Goal: Task Accomplishment & Management: Complete application form

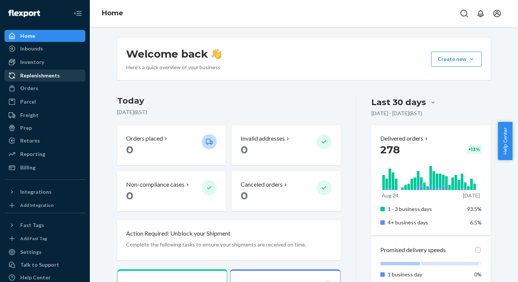
click at [35, 77] on div "Replenishments" at bounding box center [40, 75] width 40 height 7
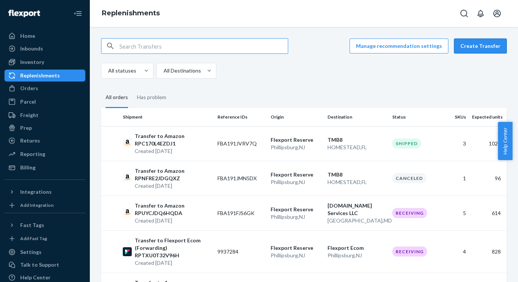
click at [476, 43] on button "Create Transfer" at bounding box center [480, 46] width 53 height 15
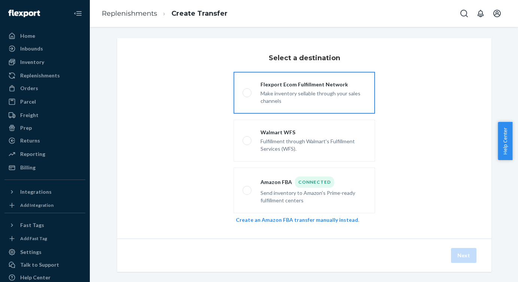
click at [246, 93] on span at bounding box center [246, 92] width 9 height 9
click at [246, 93] on input "Flexport Ecom Fulfillment Network Make inventory sellable through your sales ch…" at bounding box center [244, 92] width 5 height 5
radio input "true"
click at [458, 253] on button "Next" at bounding box center [463, 255] width 25 height 15
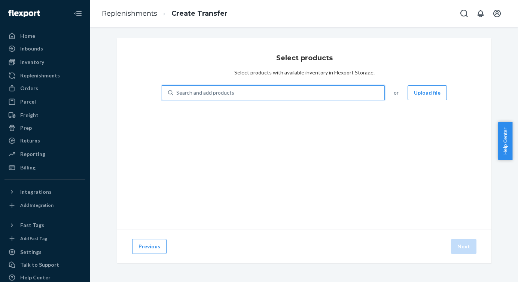
click at [222, 96] on div "Search and add products" at bounding box center [205, 92] width 58 height 7
click at [177, 96] on input "0 results available. Use Up and Down to choose options, press Enter to select t…" at bounding box center [176, 92] width 1 height 7
click at [230, 90] on div "Search and add products" at bounding box center [278, 92] width 211 height 13
click at [177, 90] on input "0 results available. Select is focused ,type to refine list, press Down to open…" at bounding box center [176, 92] width 1 height 7
paste input "AHH00101"
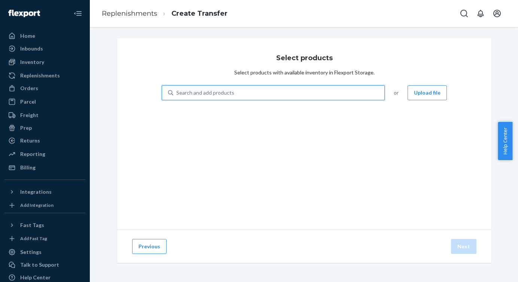
type input "AHH00101"
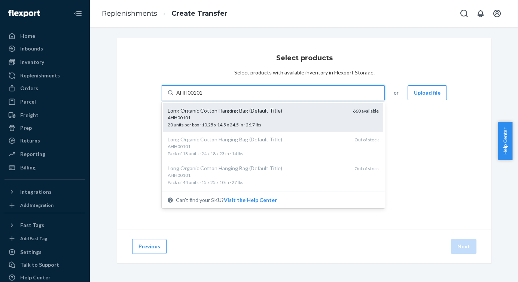
click at [216, 116] on div "AHH00101" at bounding box center [257, 117] width 179 height 6
click at [203, 96] on input "AHH00101" at bounding box center [189, 92] width 27 height 7
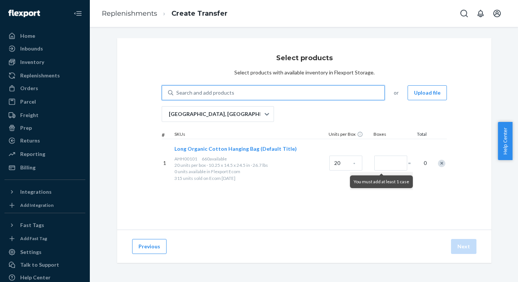
click at [215, 90] on div "Search and add products" at bounding box center [205, 92] width 58 height 7
click at [177, 90] on input "0 results available. Select is focused ,type to refine list, press Down to open…" at bounding box center [176, 92] width 1 height 7
paste input "AHH00201"
type input "AHH00201"
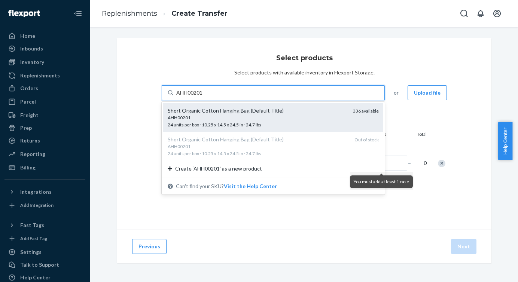
click at [200, 117] on div "AHH00201" at bounding box center [257, 117] width 179 height 6
click at [200, 96] on input "AHH00201" at bounding box center [189, 92] width 27 height 7
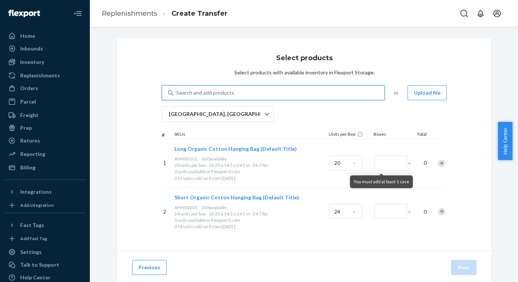
click at [182, 95] on div "Search and add products" at bounding box center [205, 92] width 58 height 7
click at [177, 95] on input "0 results available. Select is focused ,type to refine list, press Down to open…" at bounding box center [176, 92] width 1 height 7
paste input "AHH00503"
type input "AHH00503"
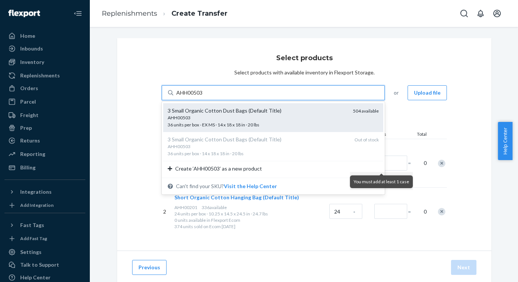
click at [179, 112] on div "3 Small Organic Cotton Dust Bags (Default Title)" at bounding box center [257, 110] width 179 height 7
click at [179, 96] on input "AHH00503" at bounding box center [189, 92] width 27 height 7
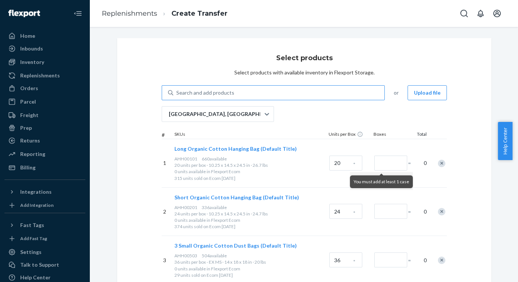
click at [237, 91] on div "Search and add products" at bounding box center [278, 92] width 211 height 13
click at [177, 91] on input "Search and add products" at bounding box center [176, 92] width 1 height 7
click at [237, 91] on div "Search and add products" at bounding box center [278, 92] width 211 height 13
click at [177, 91] on input "0 results available. Use Up and Down to choose options, press Enter to select t…" at bounding box center [176, 92] width 1 height 7
paste input "AHH00803"
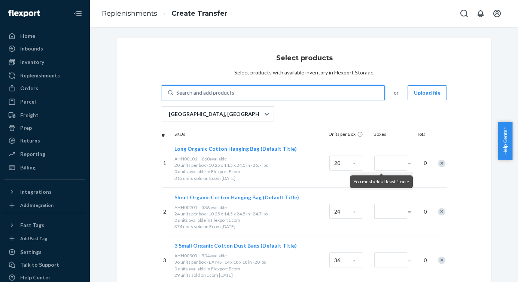
type input "AHH00803"
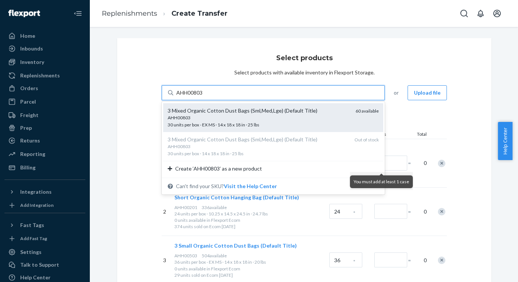
click at [215, 113] on div "3 Mixed Organic Cotton Dust Bags (Sml,Med,Lge) (Default Title)" at bounding box center [259, 110] width 182 height 7
click at [203, 96] on input "AHH00803" at bounding box center [189, 92] width 27 height 7
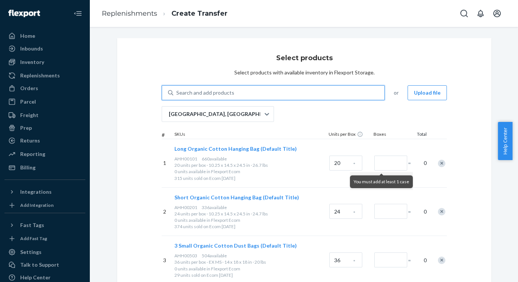
click at [214, 95] on div "Search and add products" at bounding box center [205, 92] width 58 height 7
click at [177, 95] on input "0 results available. Select is focused ,type to refine list, press Down to open…" at bounding box center [176, 92] width 1 height 7
paste input "AHH01301"
type input "AHH01301"
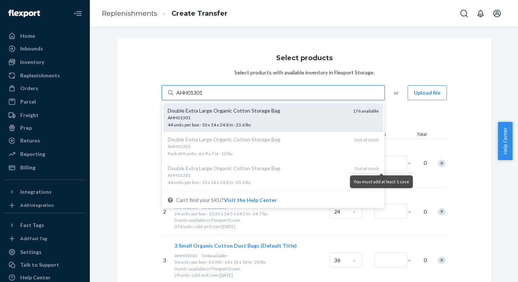
click at [200, 114] on div "Double Extra Large Organic Cotton Storage Bag" at bounding box center [257, 110] width 179 height 7
click at [200, 96] on input "AHH01301" at bounding box center [189, 92] width 27 height 7
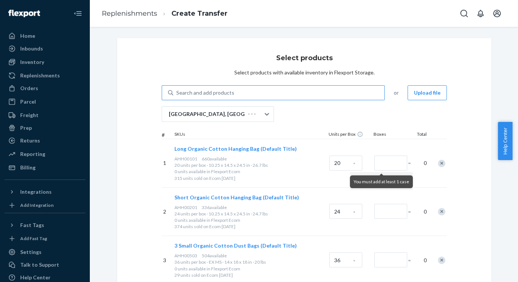
click at [141, 114] on div "Select products Select products with available inventory in Flexport Storage. S…" at bounding box center [304, 220] width 374 height 365
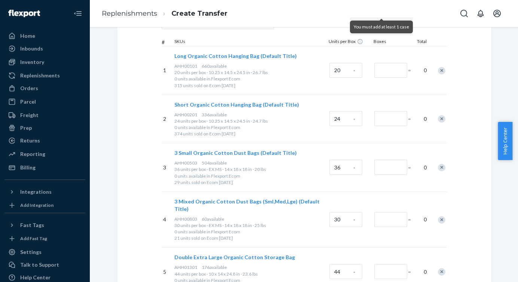
scroll to position [93, 0]
click at [389, 74] on input "Number of boxes" at bounding box center [390, 69] width 33 height 15
type input "4"
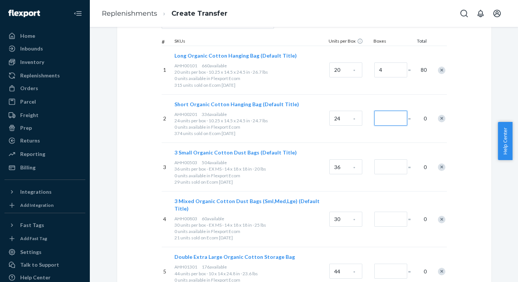
click at [385, 116] on input "Number of boxes" at bounding box center [390, 118] width 33 height 15
type input "8"
click at [384, 166] on input "Number of boxes" at bounding box center [390, 166] width 33 height 15
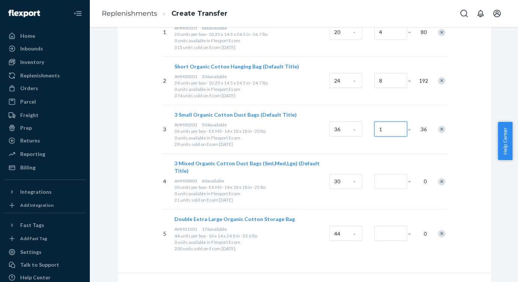
scroll to position [132, 0]
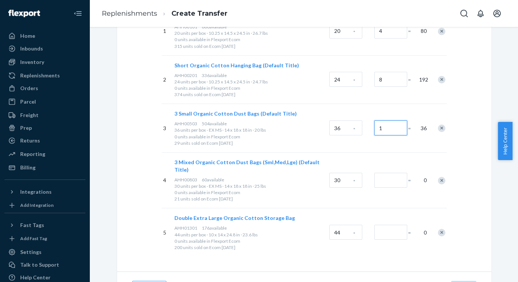
type input "1"
click at [384, 179] on input "Number of boxes" at bounding box center [390, 180] width 33 height 15
type input "1"
click at [380, 225] on input "Number of boxes" at bounding box center [390, 232] width 33 height 15
type input "2"
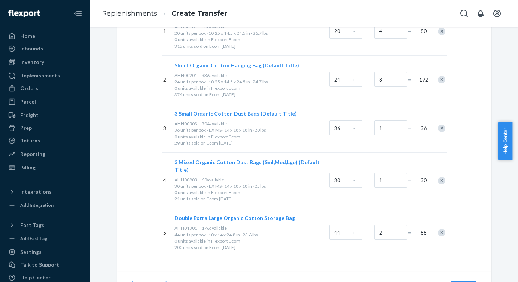
click at [379, 210] on div "5 Double Extra Large Organic Cotton Storage Bag AHH01301 176 available 44 units…" at bounding box center [304, 232] width 285 height 49
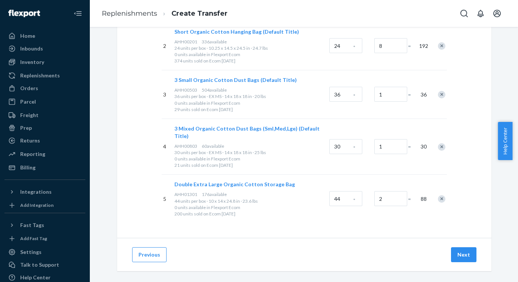
scroll to position [168, 0]
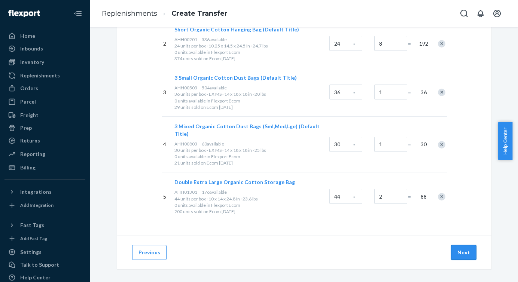
click at [462, 252] on button "Next" at bounding box center [463, 252] width 25 height 15
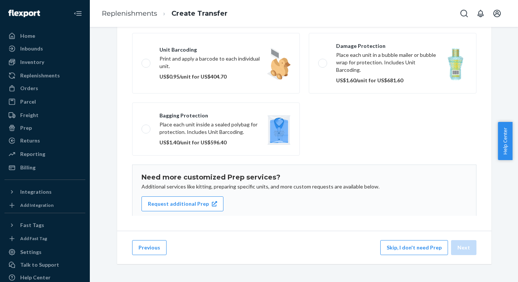
scroll to position [48, 0]
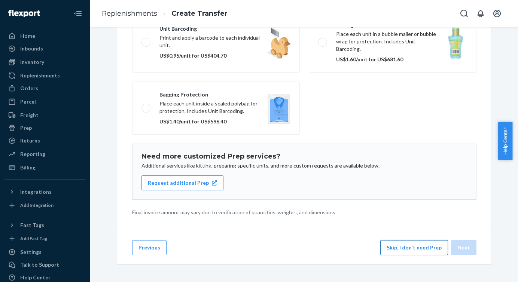
click at [412, 251] on button "Skip, I don't need Prep" at bounding box center [414, 247] width 68 height 15
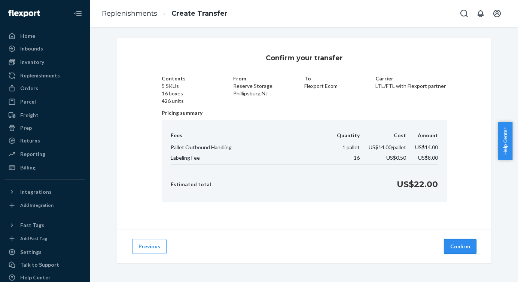
click at [456, 243] on button "Confirm" at bounding box center [459, 246] width 33 height 15
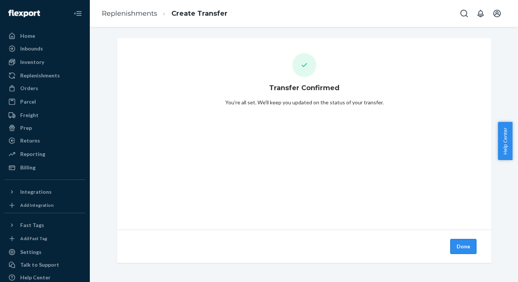
click at [461, 247] on button "Done" at bounding box center [463, 246] width 26 height 15
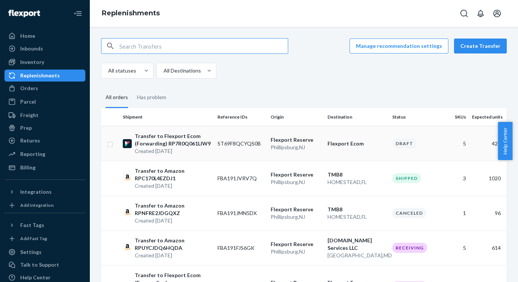
click at [218, 150] on td "ST69F8QCYQS0B" at bounding box center [240, 143] width 53 height 35
click at [189, 139] on p "Transfer to Flexport Ecom (Forwarding) RP7R0Q061LIW9" at bounding box center [173, 139] width 77 height 15
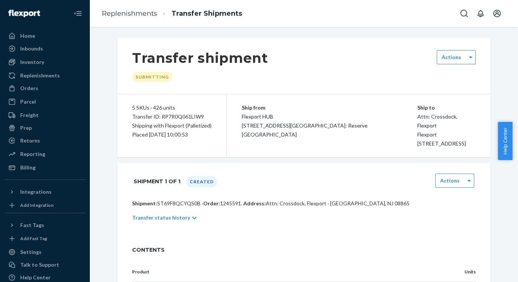
click at [179, 118] on div "Transfer ID: RP7R0Q061LIW9" at bounding box center [171, 116] width 79 height 9
copy div "RP7R0Q061LIW9"
click at [134, 12] on link "Replenishments" at bounding box center [129, 13] width 55 height 8
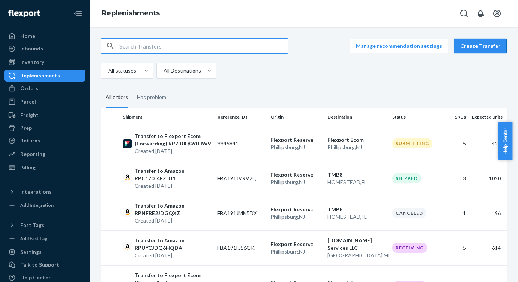
click at [470, 46] on button "Create Transfer" at bounding box center [480, 46] width 53 height 15
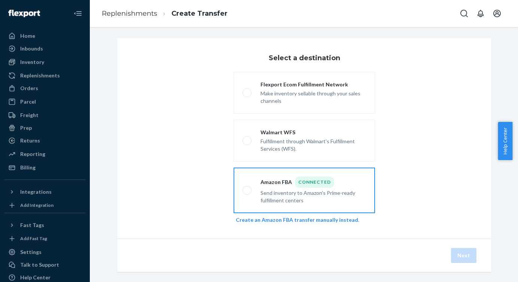
click at [242, 185] on label "Amazon FBA Connected Send inventory to Amazon's Prime-ready fulfillment centers" at bounding box center [303, 191] width 141 height 46
click at [242, 188] on input "Amazon FBA Connected Send inventory to Amazon's Prime-ready fulfillment centers" at bounding box center [244, 190] width 5 height 5
radio input "true"
click at [460, 256] on button "Next" at bounding box center [463, 255] width 25 height 15
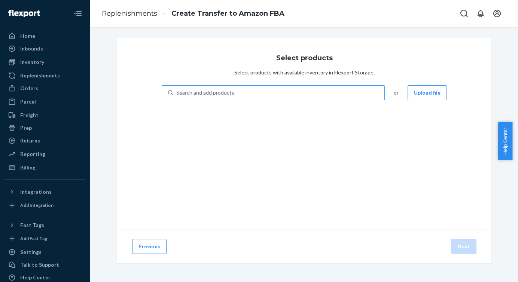
click at [205, 91] on div "Search and add products" at bounding box center [205, 92] width 58 height 7
click at [177, 91] on input "Search and add products" at bounding box center [176, 92] width 1 height 7
click at [239, 92] on div "Search and add products" at bounding box center [278, 92] width 211 height 13
click at [177, 92] on input "0 results available. Select is focused ,type to refine list, press Down to open…" at bounding box center [176, 92] width 1 height 7
click at [239, 92] on div "Search and add products" at bounding box center [278, 92] width 211 height 13
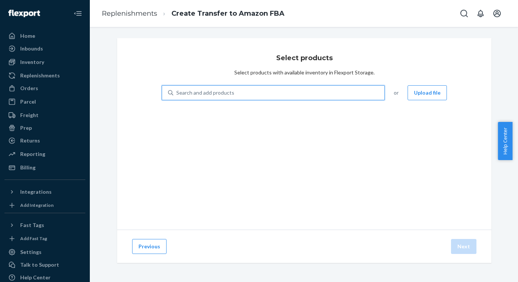
click at [177, 92] on input "0 results available. Select is focused ,type to refine list, press Down to open…" at bounding box center [176, 92] width 1 height 7
paste input "AHH00101"
type input "AHH00101"
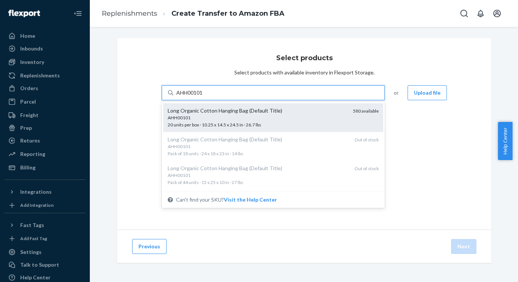
click at [220, 117] on div "AHH00101" at bounding box center [257, 117] width 179 height 6
click at [203, 96] on input "AHH00101" at bounding box center [189, 92] width 27 height 7
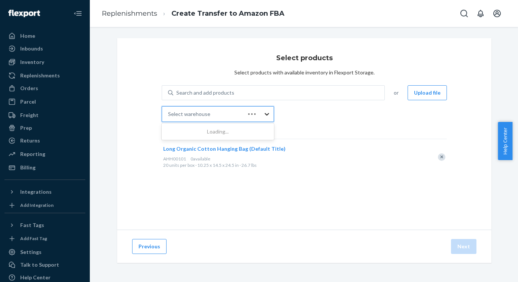
click at [264, 114] on icon at bounding box center [266, 114] width 4 height 3
click at [169, 114] on input "0 results available. Use Up and Down to choose options, press Enter to select t…" at bounding box center [168, 113] width 1 height 7
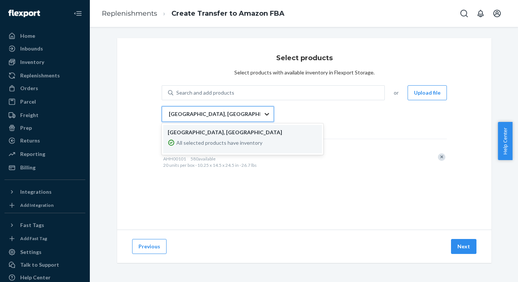
click at [264, 114] on icon at bounding box center [266, 114] width 4 height 3
click at [169, 114] on input "option EWR1RS focused, 0 of 1. 1 result available. Use Up and Down to choose op…" at bounding box center [168, 113] width 1 height 7
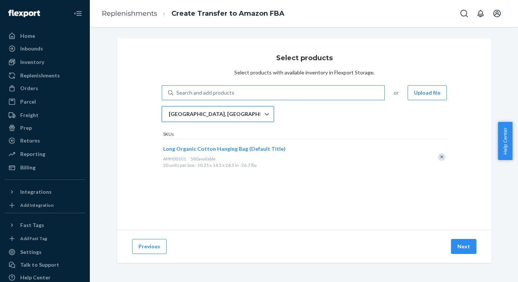
click at [213, 93] on div "Search and add products" at bounding box center [205, 92] width 58 height 7
click at [177, 93] on input "Search and add products" at bounding box center [176, 92] width 1 height 7
paste input "AHH00201"
type input "AHH00201"
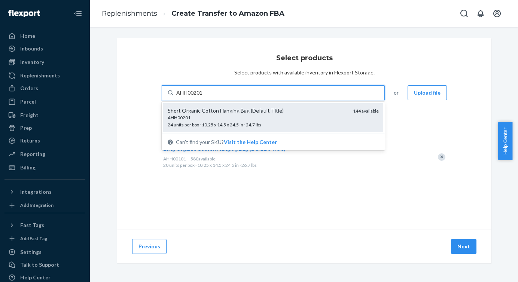
click at [189, 113] on div "Short Organic Cotton Hanging Bag (Default Title)" at bounding box center [257, 110] width 179 height 7
click at [189, 96] on input "AHH00201" at bounding box center [189, 92] width 27 height 7
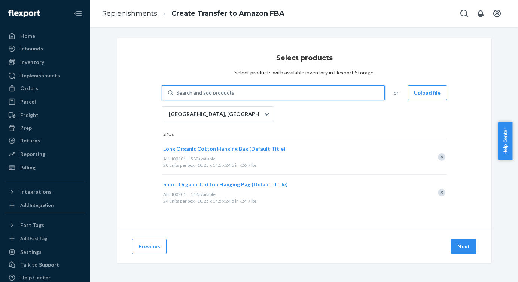
click at [190, 92] on div "Search and add products" at bounding box center [205, 92] width 58 height 7
click at [177, 92] on input "0 results available. Use Up and Down to choose options, press Enter to select t…" at bounding box center [176, 92] width 1 height 7
paste input "AHH00401"
type input "AHH00401"
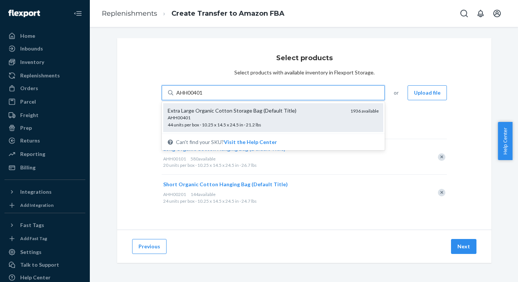
click at [172, 118] on div "AHH00401" at bounding box center [256, 117] width 176 height 6
click at [176, 96] on input "AHH00401" at bounding box center [189, 92] width 27 height 7
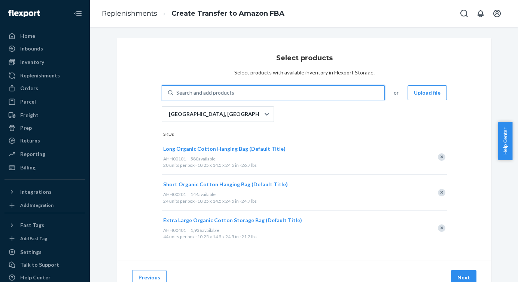
click at [196, 92] on div "Search and add products" at bounding box center [205, 92] width 58 height 7
click at [177, 92] on input "0 results available. Use Up and Down to choose options, press Enter to select t…" at bounding box center [176, 92] width 1 height 7
paste input "AHH01301"
type input "AHH01301"
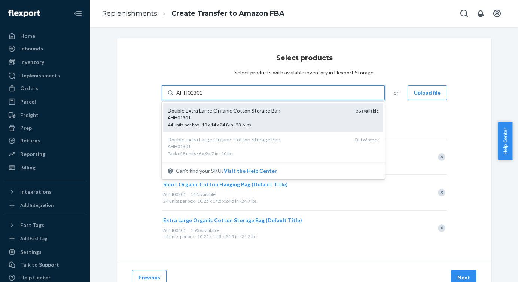
click at [205, 123] on span "AHH01301 44 units per box · 10 x 14 x 24.8 in · 23.6 lbs" at bounding box center [259, 120] width 182 height 13
click at [203, 96] on input "AHH01301" at bounding box center [189, 92] width 27 height 7
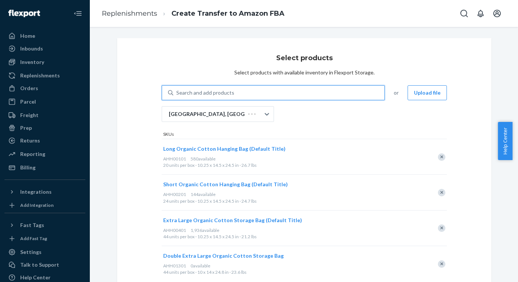
click at [140, 135] on div "Select products Select products with available inventory in Flexport Storage. 0…" at bounding box center [304, 167] width 374 height 258
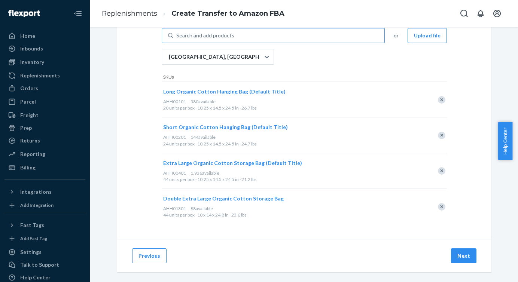
scroll to position [57, 0]
click at [455, 253] on button "Next" at bounding box center [463, 256] width 25 height 15
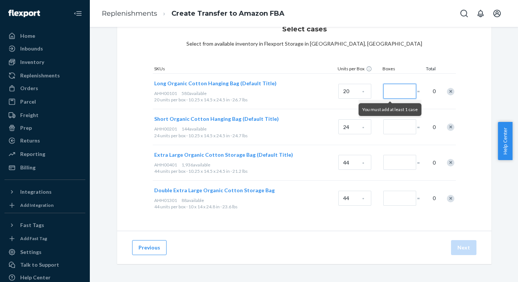
click at [394, 91] on input "Number of boxes" at bounding box center [399, 91] width 33 height 15
type input "9"
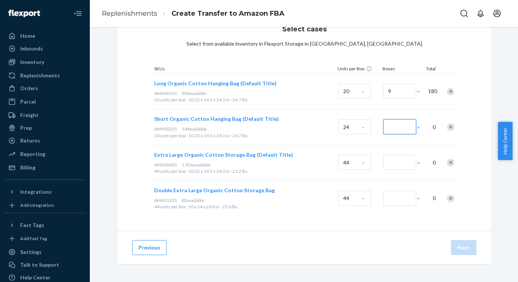
click at [391, 124] on input "Number of boxes" at bounding box center [399, 126] width 33 height 15
type input "5"
click at [386, 168] on input "Number of boxes" at bounding box center [399, 162] width 33 height 15
type input "2"
click at [392, 199] on input "Number of boxes" at bounding box center [399, 198] width 33 height 15
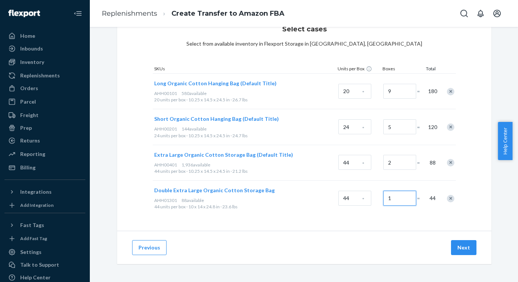
type input "1"
click at [388, 230] on div "Select cases Select from available inventory in Flexport Storage in [GEOGRAPHIC…" at bounding box center [304, 119] width 374 height 221
click at [456, 246] on button "Next" at bounding box center [463, 247] width 25 height 15
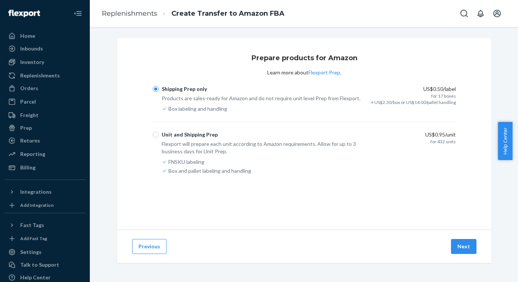
scroll to position [0, 0]
click at [459, 247] on button "Next" at bounding box center [463, 246] width 25 height 15
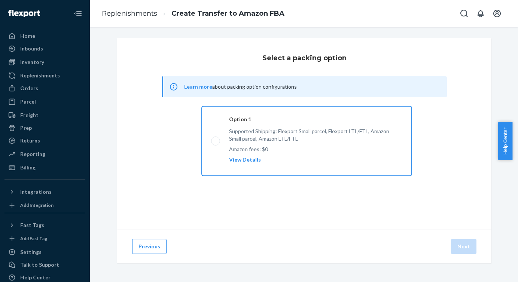
click at [209, 139] on label "Option 1 Supported Shipping: Flexport Small parcel, Flexport LTL/FTL, Amazon Sm…" at bounding box center [307, 141] width 210 height 70
click at [211, 139] on input "Option 1 Supported Shipping: Flexport Small parcel, Flexport LTL/FTL, Amazon Sm…" at bounding box center [213, 141] width 5 height 5
radio input "true"
click at [455, 241] on button "Next" at bounding box center [463, 246] width 25 height 15
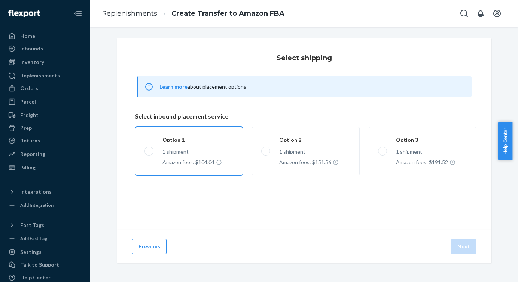
click at [147, 150] on label "Option 1 1 shipment Amazon fees: $104.04" at bounding box center [189, 151] width 108 height 49
click at [147, 150] on input "Option 1 1 shipment Amazon fees: $104.04" at bounding box center [146, 150] width 5 height 5
radio input "true"
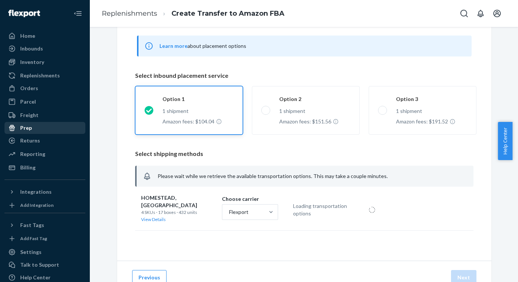
scroll to position [48, 0]
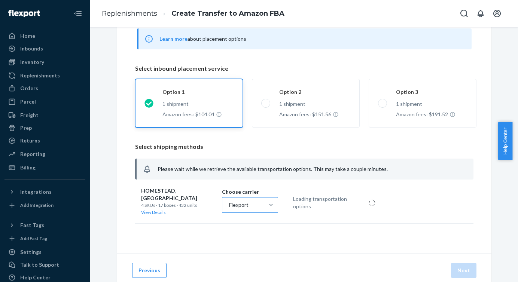
click at [259, 203] on div "Flexport" at bounding box center [243, 204] width 42 height 15
click at [229, 203] on input "Flexport" at bounding box center [228, 204] width 1 height 7
click at [248, 236] on div "Amazon" at bounding box center [249, 238] width 53 height 15
click at [229, 209] on input "option [object Object] focused, 2 of 2. 2 results available. Use Up and Down to…" at bounding box center [228, 204] width 1 height 7
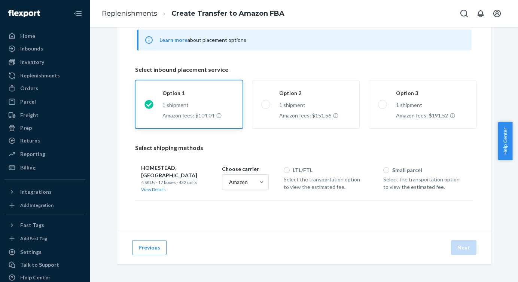
scroll to position [44, 0]
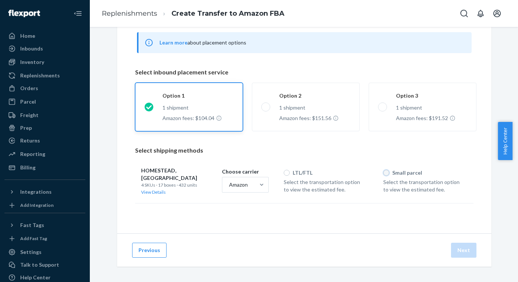
click at [383, 173] on input "Small parcel" at bounding box center [386, 173] width 6 height 6
radio input "true"
click at [462, 244] on button "Next" at bounding box center [463, 250] width 25 height 15
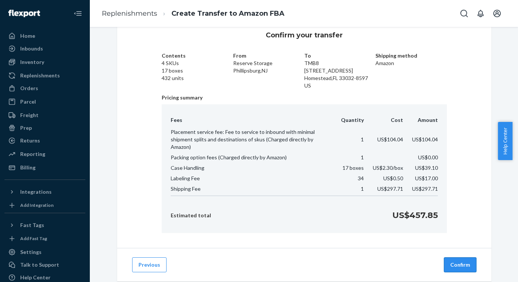
scroll to position [23, 0]
click at [456, 257] on button "Confirm" at bounding box center [459, 264] width 33 height 15
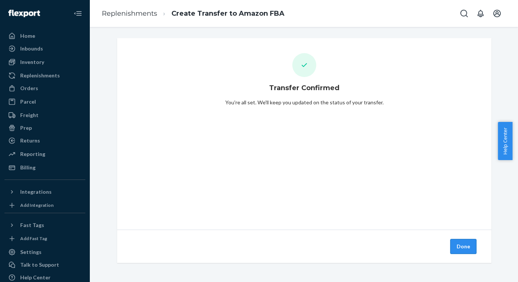
click at [459, 249] on button "Done" at bounding box center [463, 246] width 26 height 15
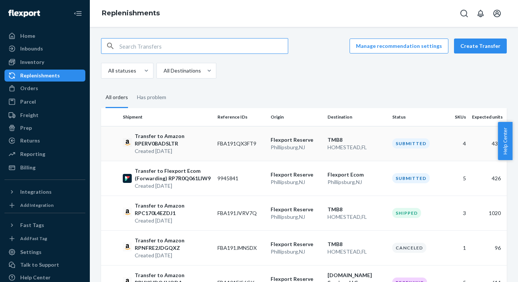
click at [195, 139] on p "Transfer to Amazon RPERV0BADSLTR" at bounding box center [173, 139] width 77 height 15
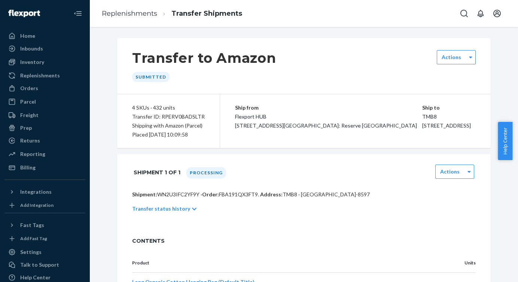
click at [181, 116] on div "Transfer ID: RPERV0BADSLTR" at bounding box center [168, 116] width 73 height 9
copy div "RPERV0BADSLTR"
click at [141, 12] on link "Replenishments" at bounding box center [129, 13] width 55 height 8
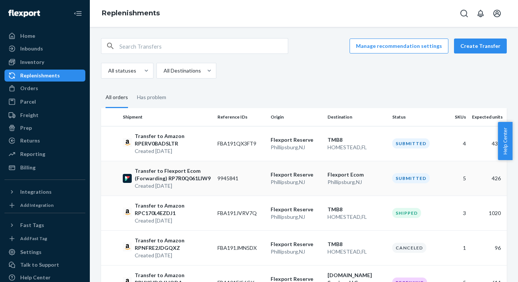
click at [183, 189] on p "Created [DATE]" at bounding box center [173, 185] width 77 height 7
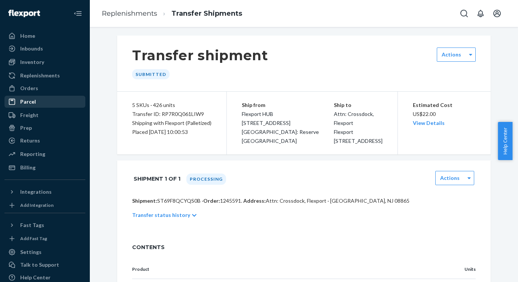
scroll to position [6, 0]
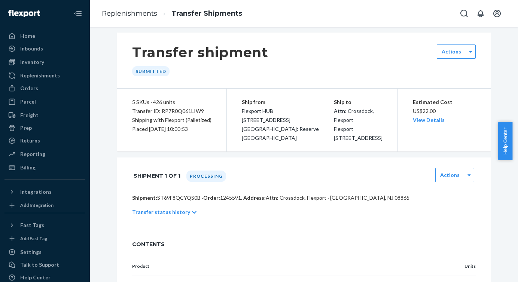
click at [170, 108] on div "Transfer ID: RP7R0Q061LIW9" at bounding box center [171, 111] width 79 height 9
copy div "RP7R0Q061LIW9"
click at [125, 12] on link "Replenishments" at bounding box center [129, 13] width 55 height 8
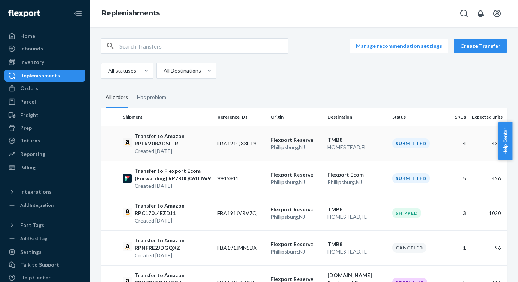
click at [182, 149] on p "Created [DATE]" at bounding box center [173, 150] width 77 height 7
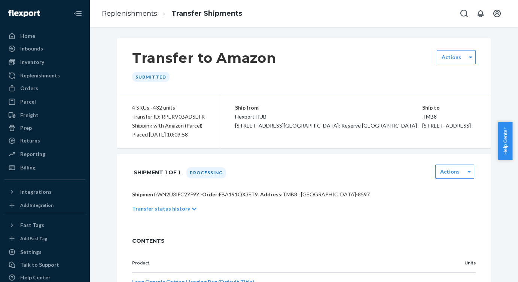
click at [180, 120] on div "Transfer ID: RPERV0BADSLTR" at bounding box center [168, 116] width 73 height 9
copy div "RPERV0BADSLTR"
click at [235, 197] on span "FBA191QX3FT9 ." at bounding box center [239, 194] width 40 height 6
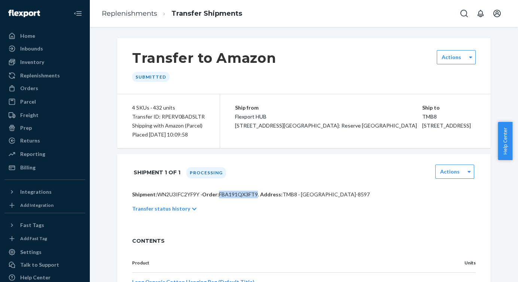
copy span "FBA191QX3FT9"
click at [496, 16] on icon "Open account menu" at bounding box center [496, 13] width 9 height 9
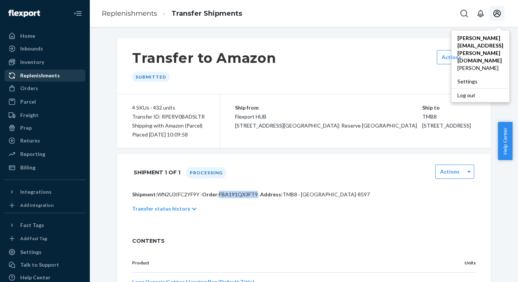
click at [45, 71] on div "Replenishments" at bounding box center [44, 75] width 79 height 10
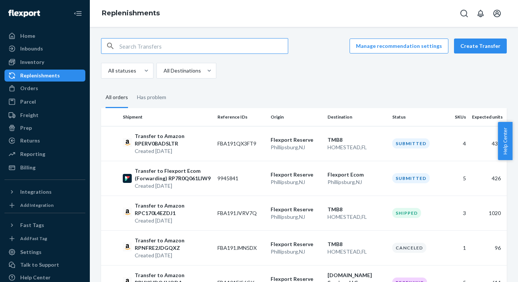
click at [161, 44] on input "text" at bounding box center [203, 46] width 168 height 15
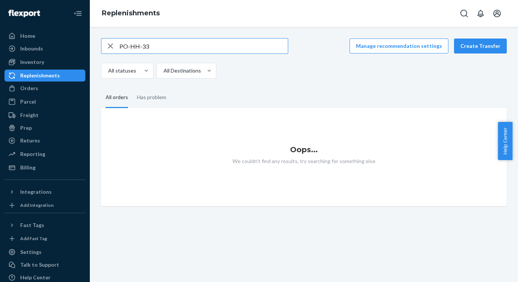
click at [171, 52] on input "PO-HH-33" at bounding box center [203, 46] width 168 height 15
paste input "RPFHWXS52TO8B"
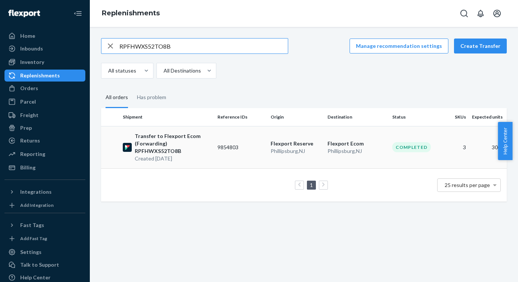
type input "RPFHWXS52TO8B"
click at [167, 140] on p "Transfer to Flexport Ecom (Forwarding) RPFHWXS52TO8B" at bounding box center [173, 143] width 77 height 22
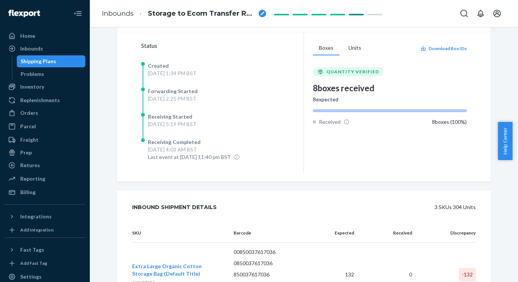
scroll to position [497, 0]
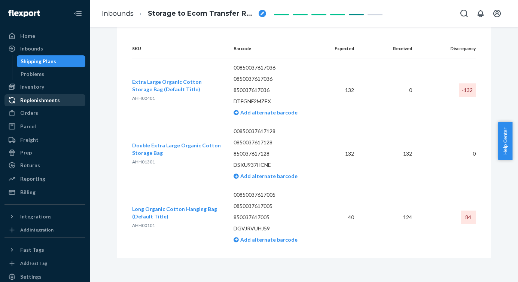
click at [36, 99] on div "Replenishments" at bounding box center [40, 99] width 40 height 7
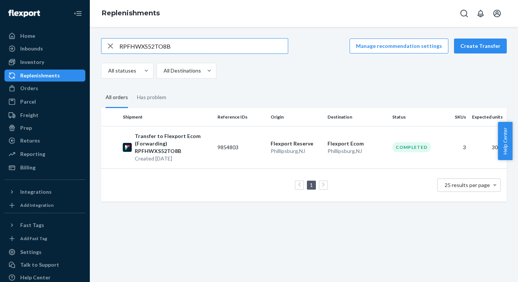
click at [196, 44] on input "RPFHWXS52TO8B" at bounding box center [203, 46] width 168 height 15
type input "RPQ2VP09Q98TW"
click at [177, 132] on td "Transfer to Flexport Ecom (Forwarding) RPQ2VP09Q98TW Created [DATE]" at bounding box center [167, 147] width 95 height 42
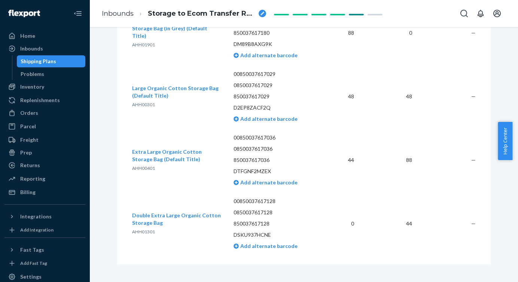
scroll to position [601, 0]
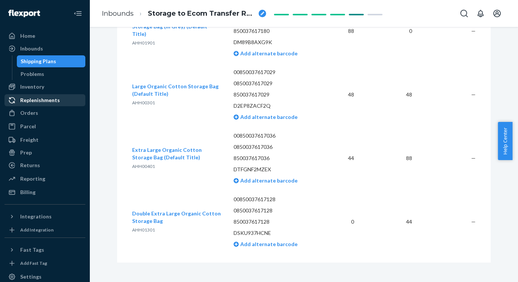
click at [54, 101] on div "Replenishments" at bounding box center [40, 99] width 40 height 7
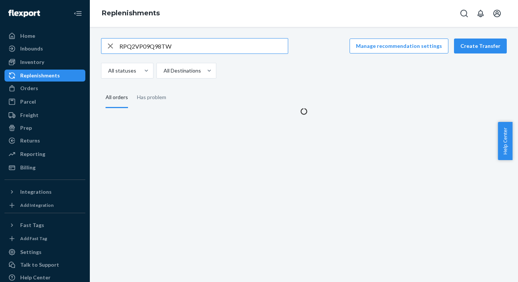
click at [190, 43] on input "RPQ2VP09Q98TW" at bounding box center [203, 46] width 168 height 15
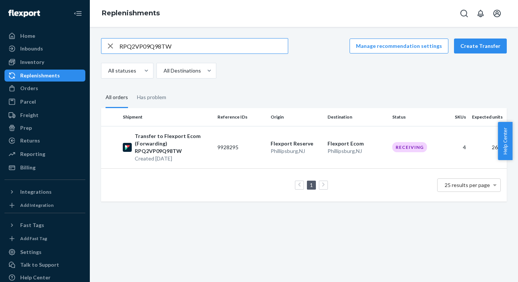
click at [190, 43] on input "RPQ2VP09Q98TW" at bounding box center [203, 46] width 168 height 15
type input "RPTUQOKRSPW09"
click at [190, 141] on p "Transfer to Flexport Ecom (Forwarding) RPTUQOKRSPW09" at bounding box center [173, 143] width 77 height 22
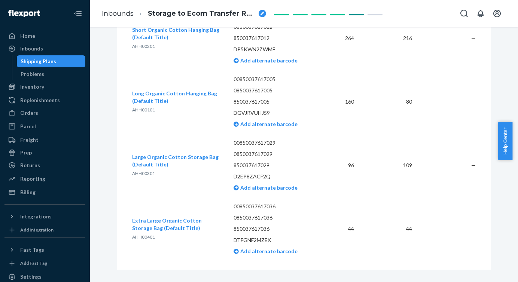
scroll to position [461, 0]
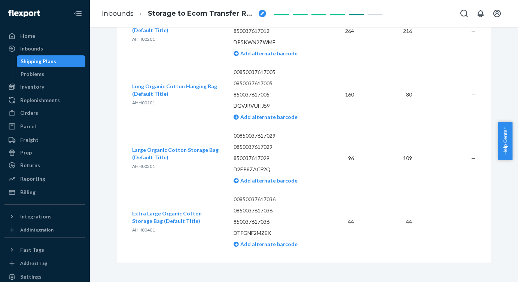
click at [43, 62] on div "Shipping Plans" at bounding box center [39, 61] width 36 height 7
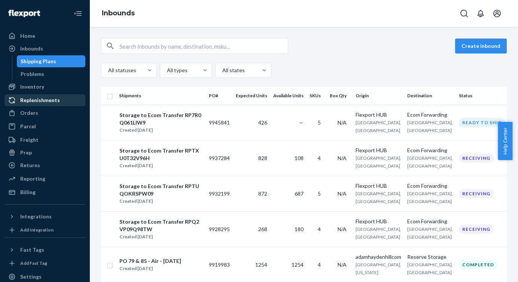
click at [40, 98] on div "Replenishments" at bounding box center [40, 99] width 40 height 7
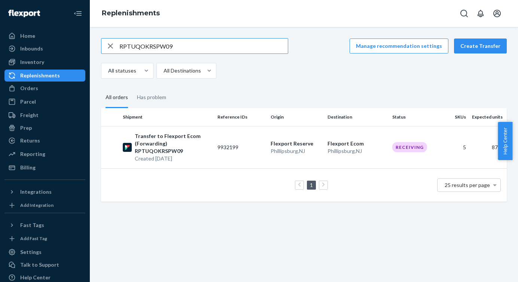
click at [172, 47] on input "RPTUQOKRSPW09" at bounding box center [203, 46] width 168 height 15
type input "RPTXU0T32V96H"
click at [171, 136] on p "Transfer to Flexport Ecom (Forwarding) RPTXU0T32V96H" at bounding box center [173, 143] width 77 height 22
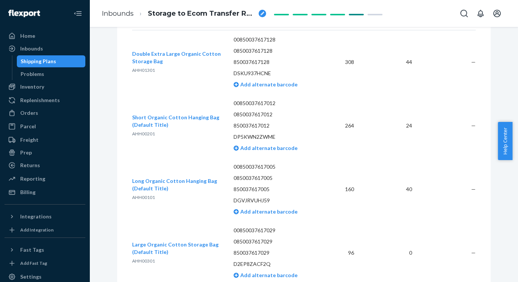
scroll to position [397, 0]
